Goal: Navigation & Orientation: Find specific page/section

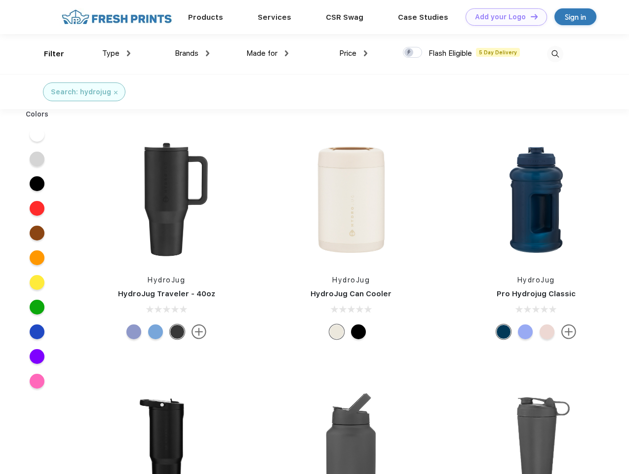
click at [503, 17] on link "Add your Logo Design Tool" at bounding box center [507, 16] width 82 height 17
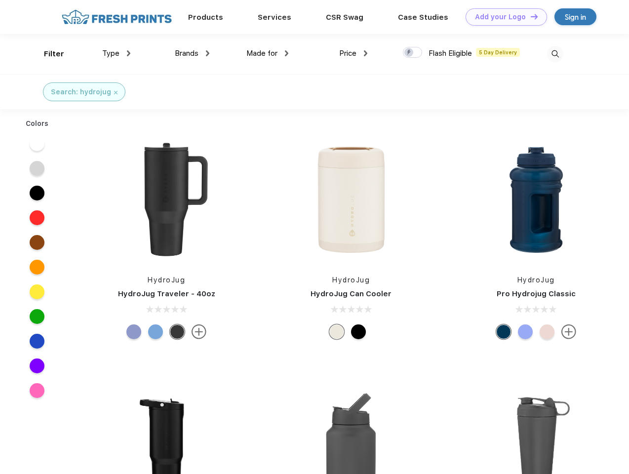
click at [0, 0] on div "Design Tool" at bounding box center [0, 0] width 0 height 0
click at [530, 16] on link "Add your Logo Design Tool" at bounding box center [507, 16] width 82 height 17
click at [47, 54] on div "Filter" at bounding box center [54, 53] width 20 height 11
click at [117, 53] on span "Type" at bounding box center [110, 53] width 17 height 9
click at [192, 53] on span "Brands" at bounding box center [187, 53] width 24 height 9
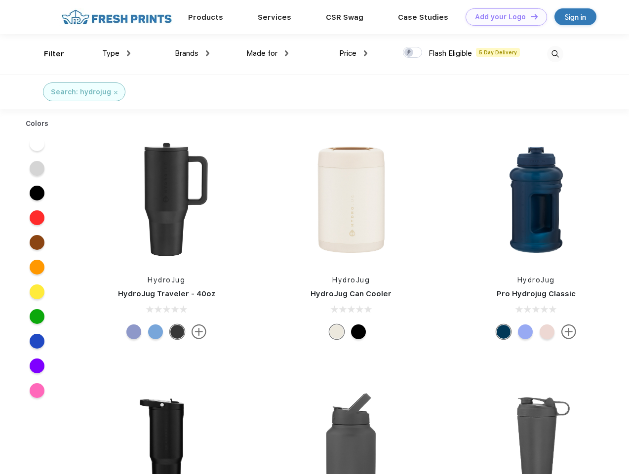
click at [268, 53] on span "Made for" at bounding box center [261, 53] width 31 height 9
click at [354, 53] on span "Price" at bounding box center [347, 53] width 17 height 9
click at [413, 53] on div at bounding box center [412, 52] width 19 height 11
click at [409, 53] on input "checkbox" at bounding box center [406, 49] width 6 height 6
click at [555, 54] on img at bounding box center [555, 54] width 16 height 16
